Goal: Navigation & Orientation: Find specific page/section

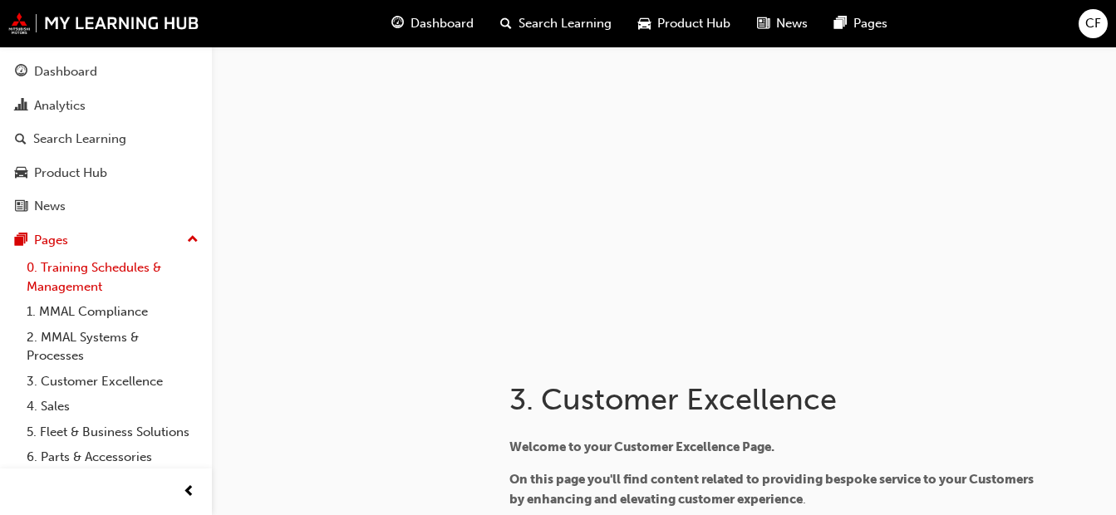
click at [86, 284] on link "0. Training Schedules & Management" at bounding box center [112, 277] width 185 height 44
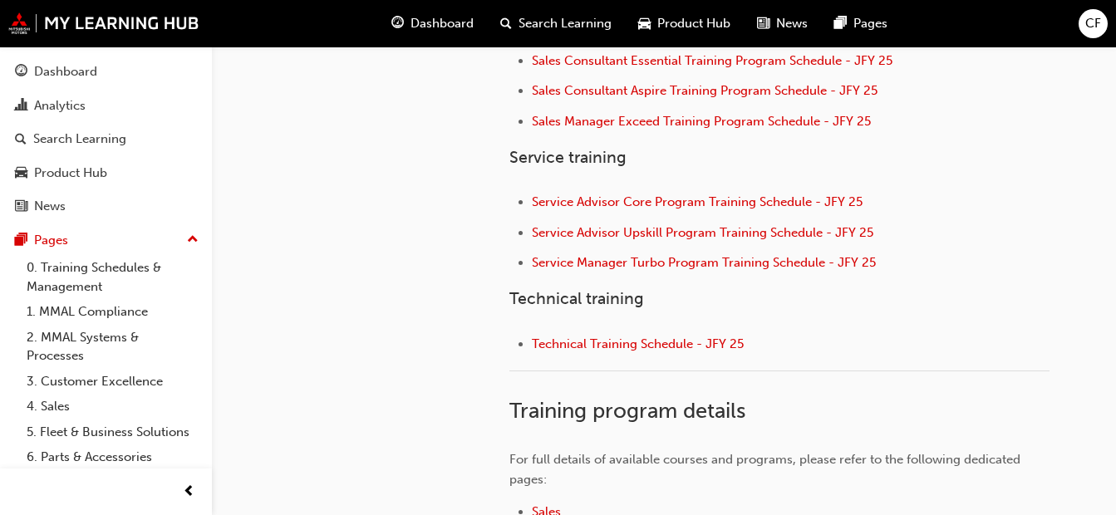
scroll to position [550, 0]
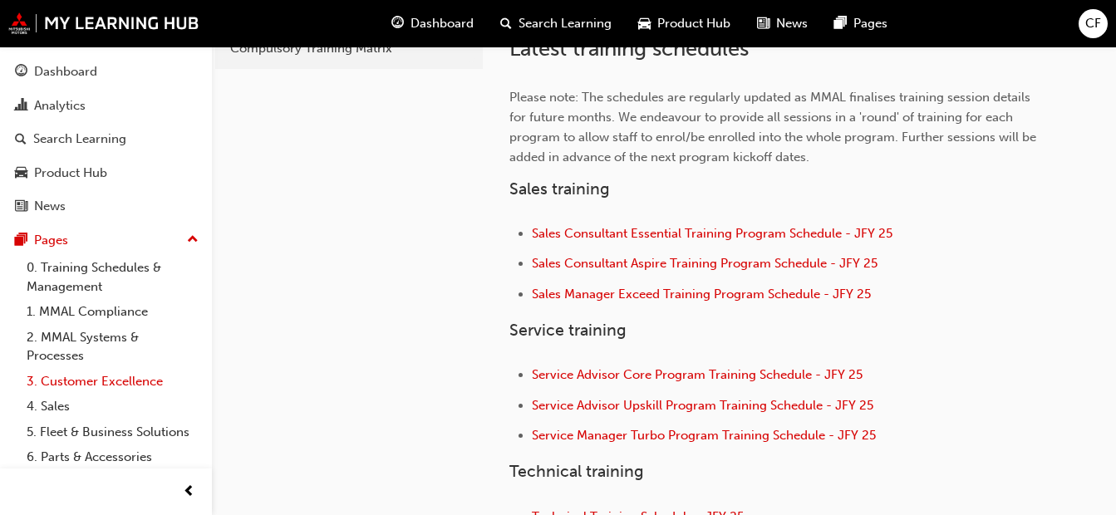
click at [87, 387] on link "3. Customer Excellence" at bounding box center [112, 382] width 185 height 26
